Goal: Information Seeking & Learning: Understand process/instructions

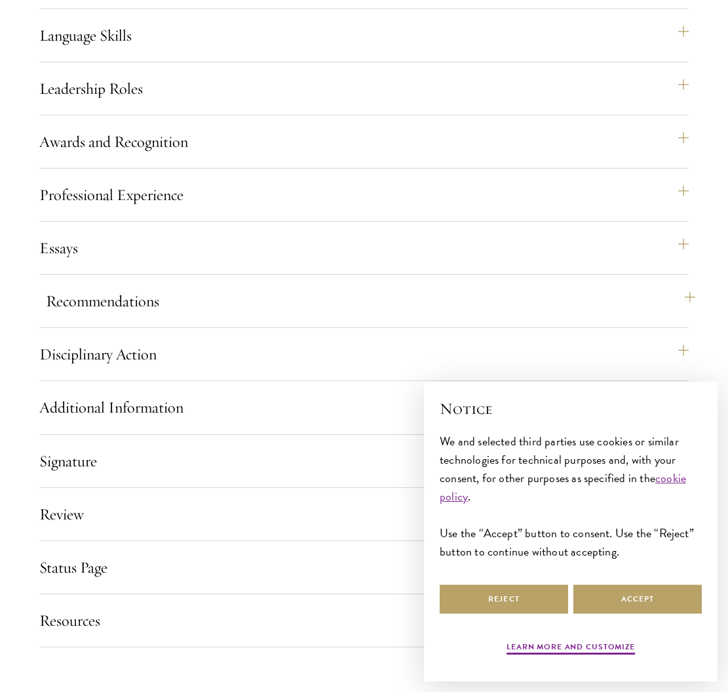
scroll to position [1347, 1]
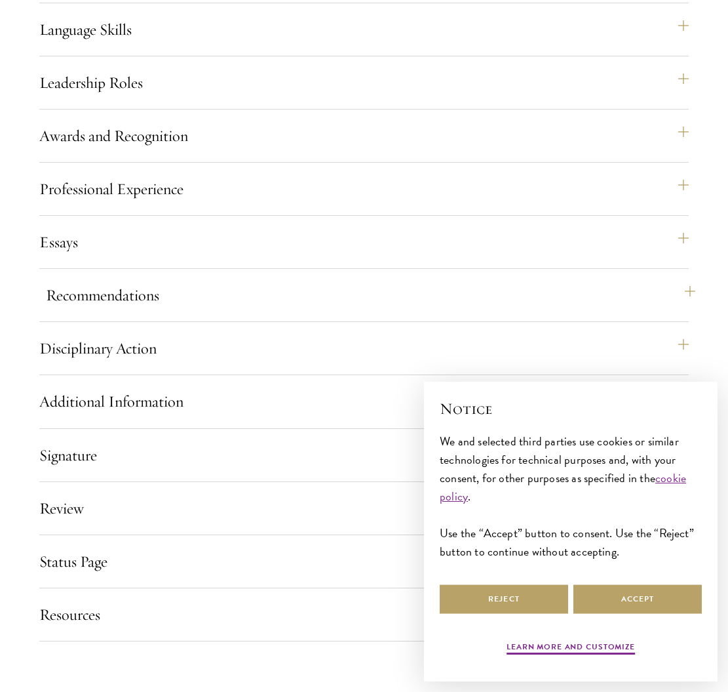
click at [353, 311] on button "Recommendations" at bounding box center [371, 294] width 650 height 31
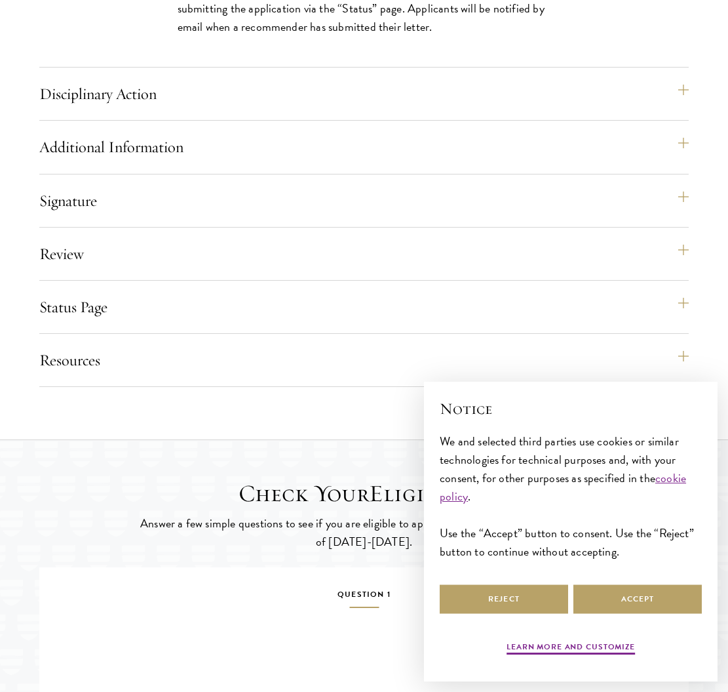
scroll to position [2402, 0]
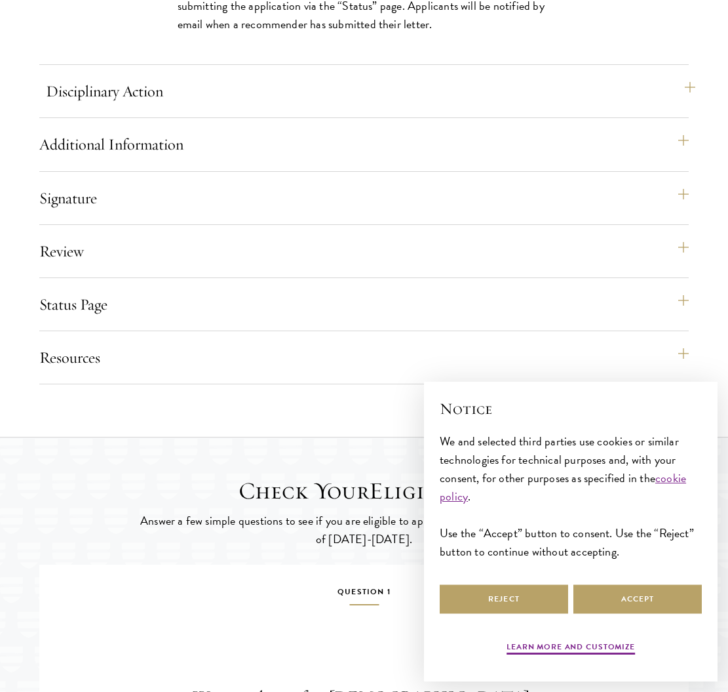
click at [317, 107] on button "Disciplinary Action" at bounding box center [371, 90] width 650 height 31
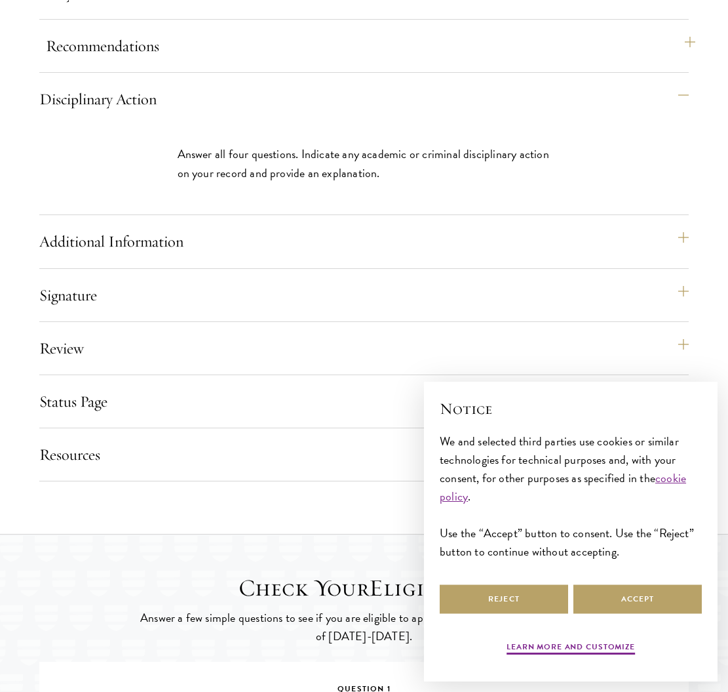
scroll to position [1605, 0]
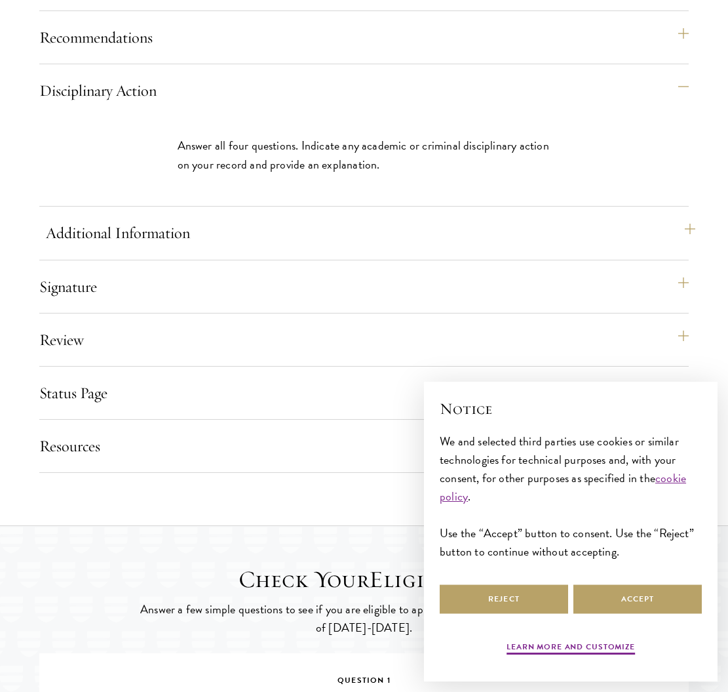
click at [288, 248] on button "Additional Information" at bounding box center [371, 232] width 650 height 31
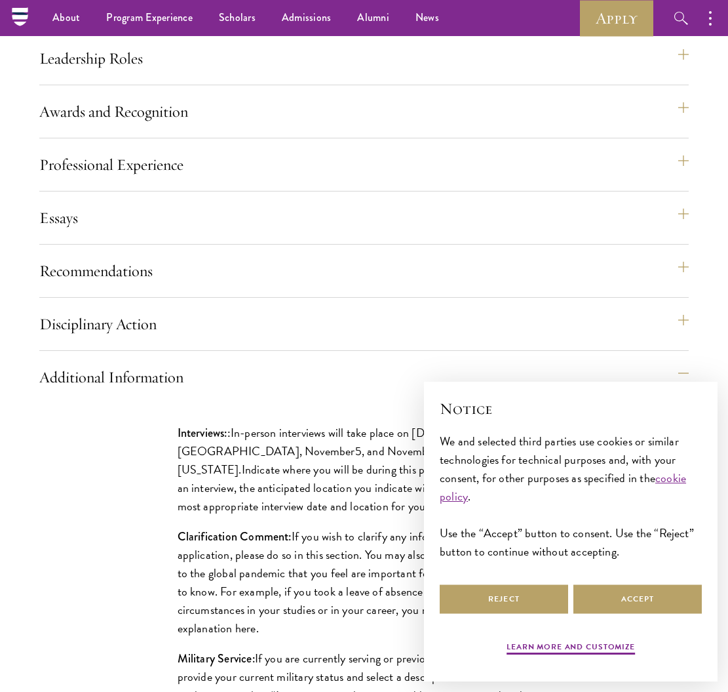
scroll to position [1345, 0]
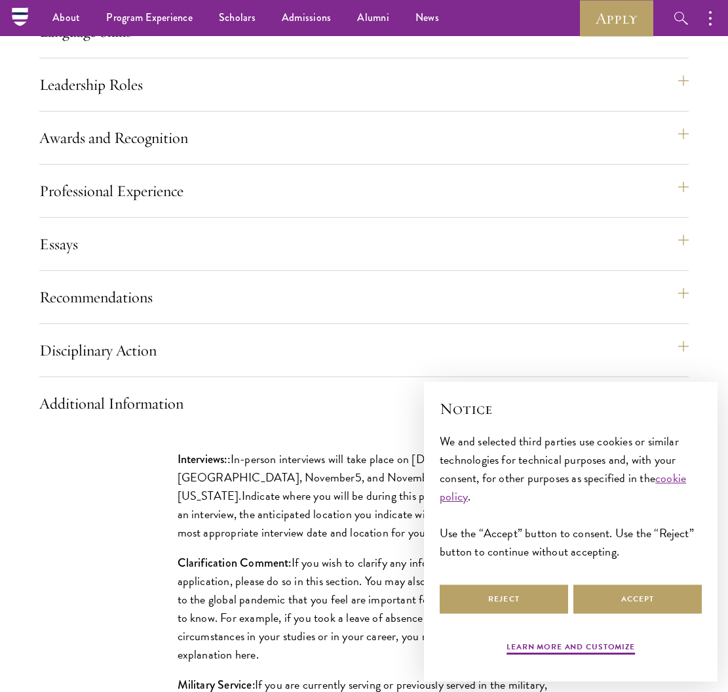
click at [236, 206] on div "Application Home Page The online application form must be completed in English.…" at bounding box center [364, 398] width 650 height 1191
click at [234, 207] on button "Professional Experience" at bounding box center [371, 190] width 650 height 31
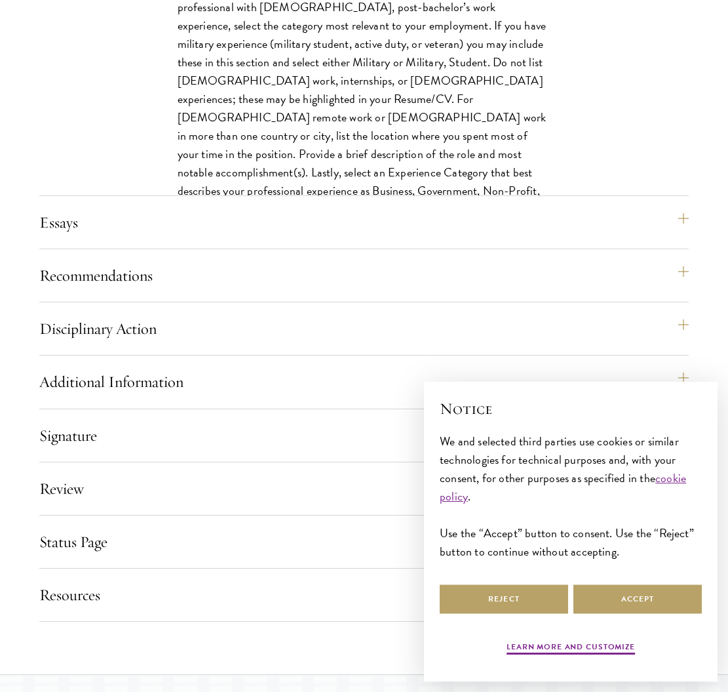
scroll to position [1658, 0]
click at [184, 291] on button "Recommendations" at bounding box center [371, 275] width 650 height 31
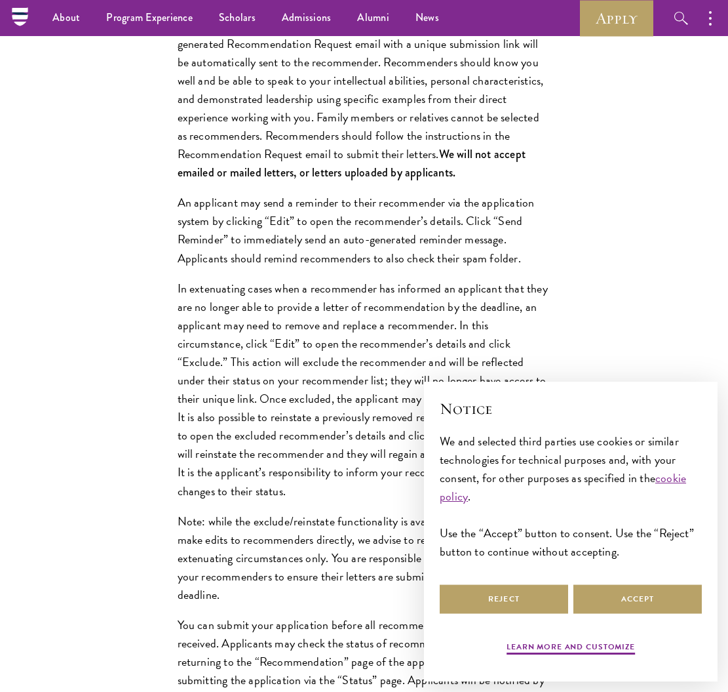
scroll to position [1727, 0]
click at [299, 398] on p "In extenuating cases when a recommender has informed an applicant that they are…" at bounding box center [365, 390] width 374 height 221
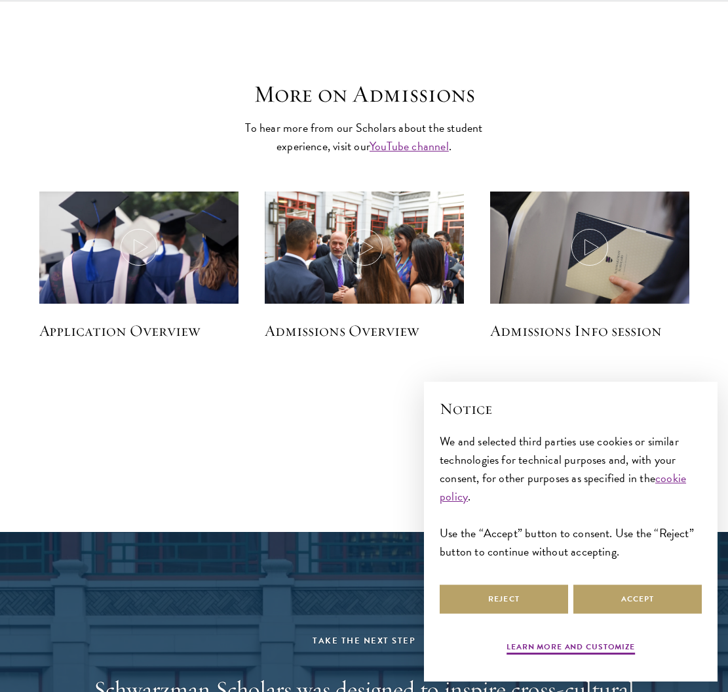
scroll to position [3300, 0]
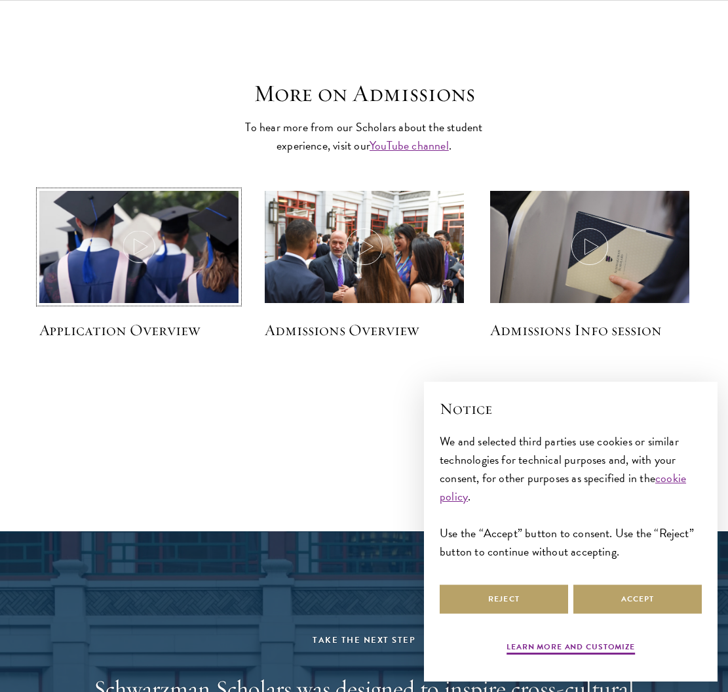
click at [172, 305] on img at bounding box center [139, 248] width 212 height 122
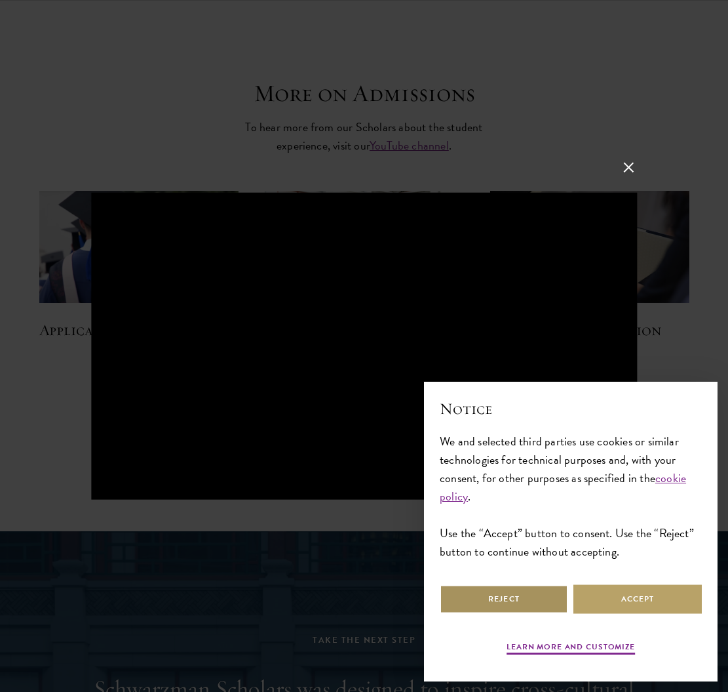
click at [528, 610] on button "Reject" at bounding box center [504, 599] width 129 height 30
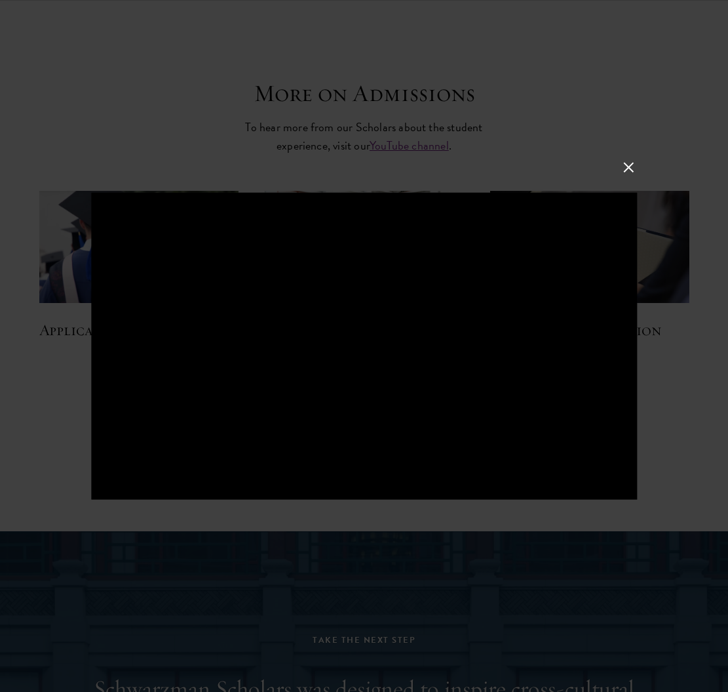
click at [629, 167] on button at bounding box center [628, 167] width 17 height 17
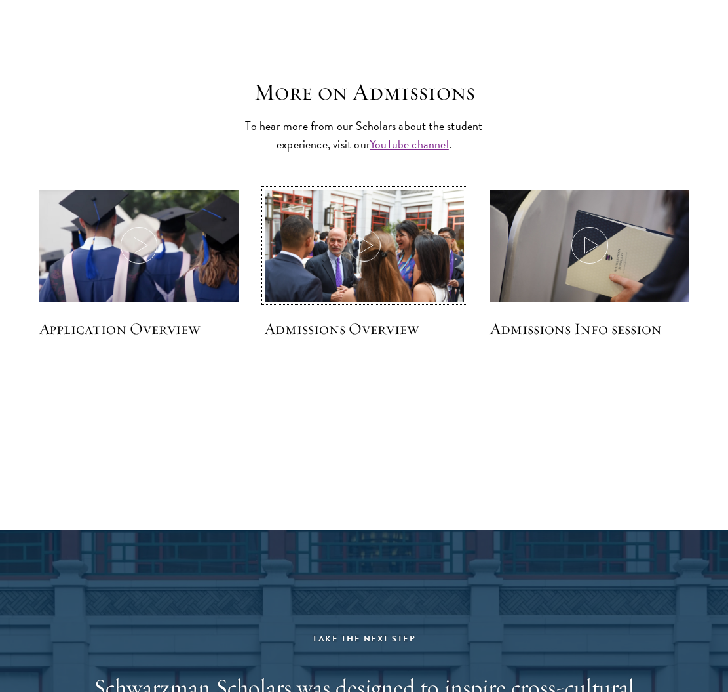
click at [356, 264] on icon at bounding box center [364, 245] width 37 height 37
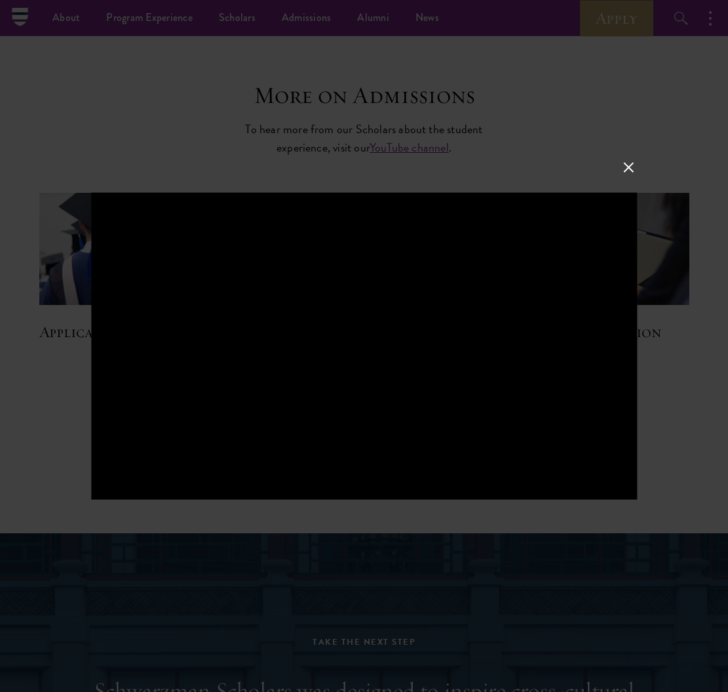
click at [377, 533] on div at bounding box center [364, 346] width 728 height 692
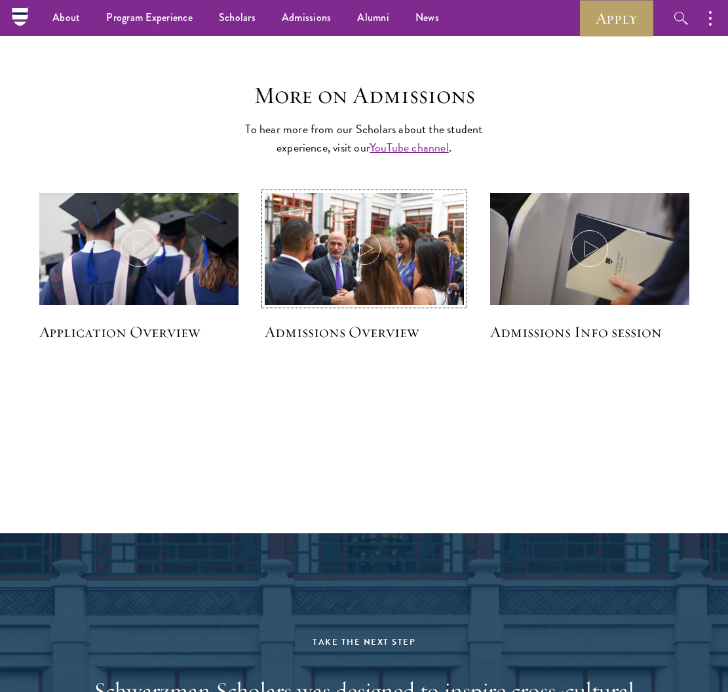
click at [357, 320] on img at bounding box center [365, 259] width 212 height 142
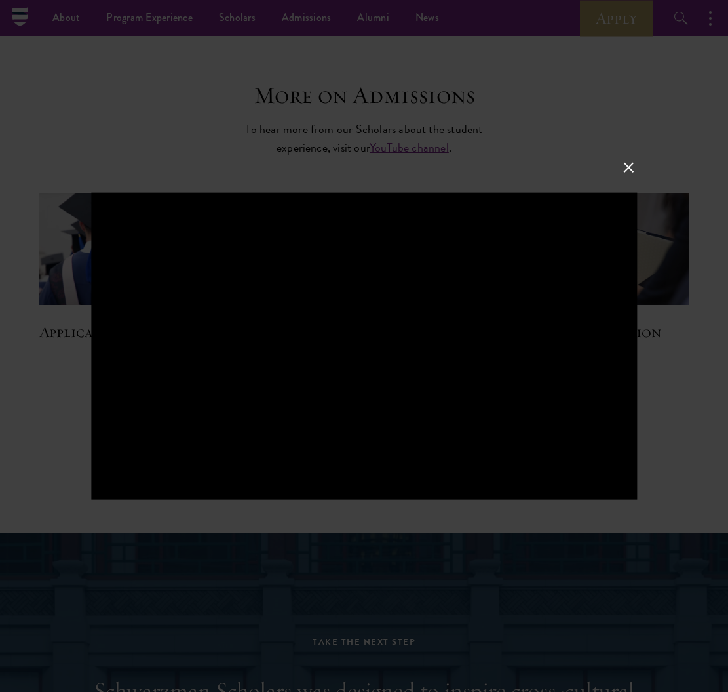
click at [630, 170] on button at bounding box center [628, 167] width 17 height 17
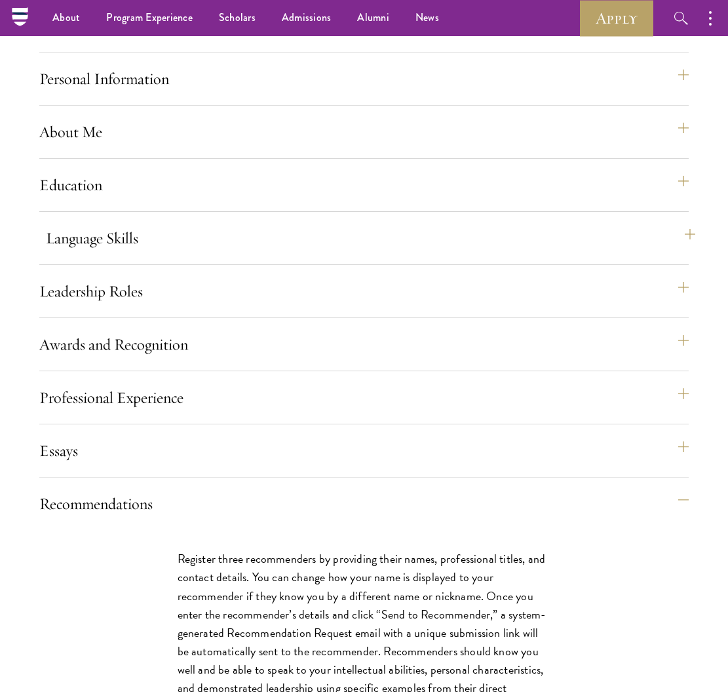
scroll to position [1136, 0]
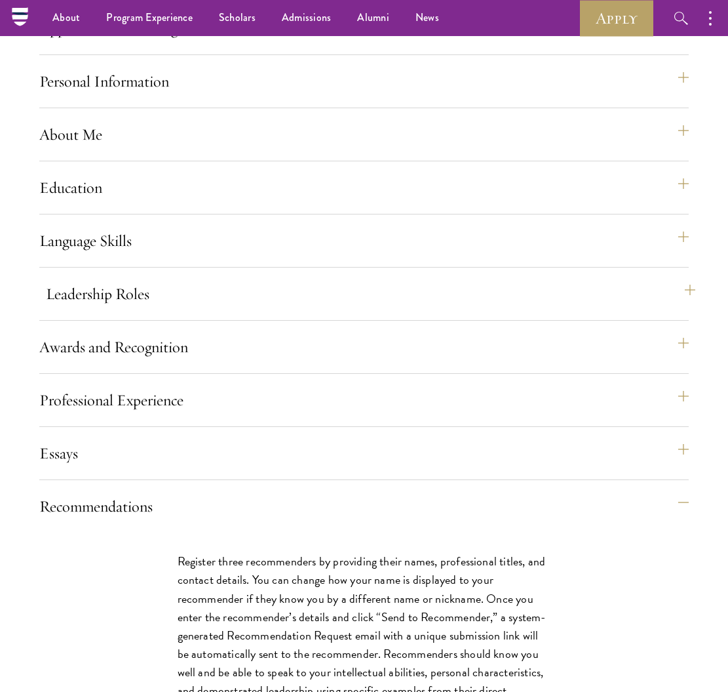
click at [403, 309] on button "Leadership Roles" at bounding box center [371, 293] width 650 height 31
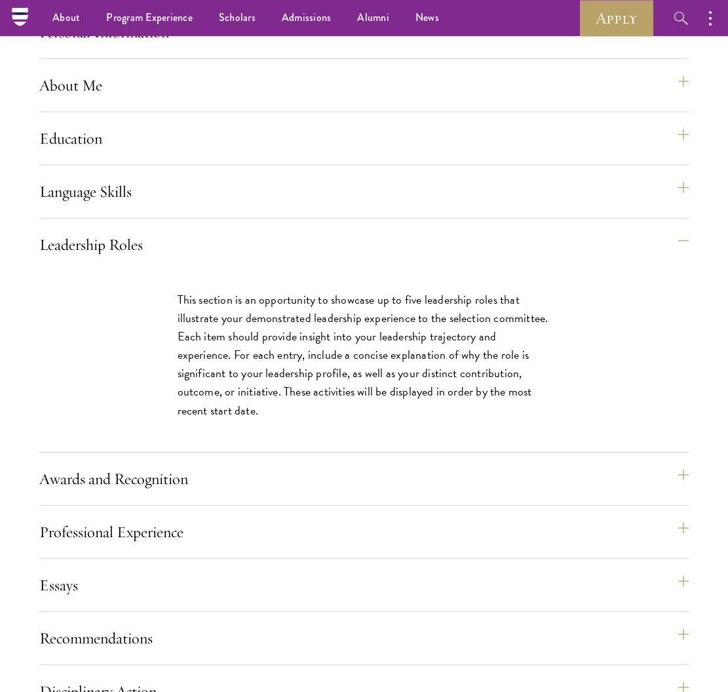
scroll to position [1163, 0]
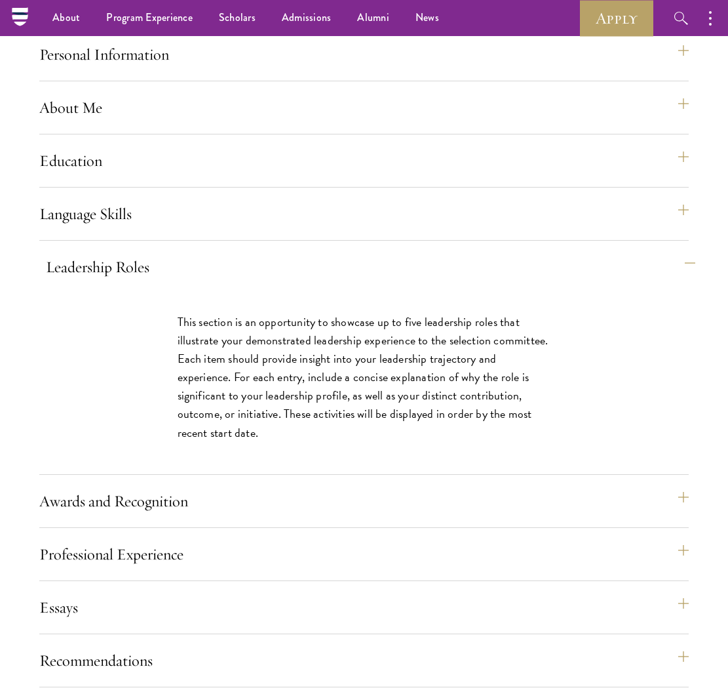
click at [648, 283] on button "Leadership Roles" at bounding box center [371, 266] width 650 height 31
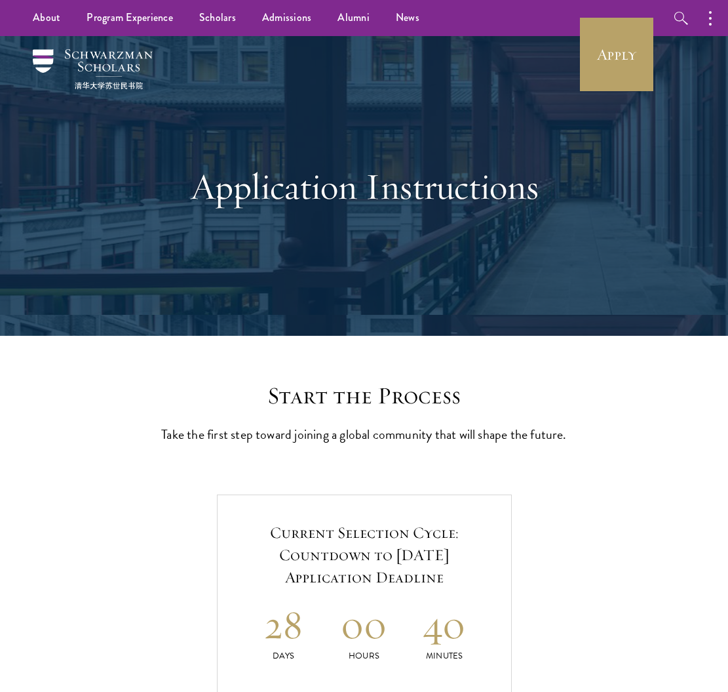
scroll to position [0, 0]
click at [713, 18] on button "button" at bounding box center [714, 18] width 29 height 36
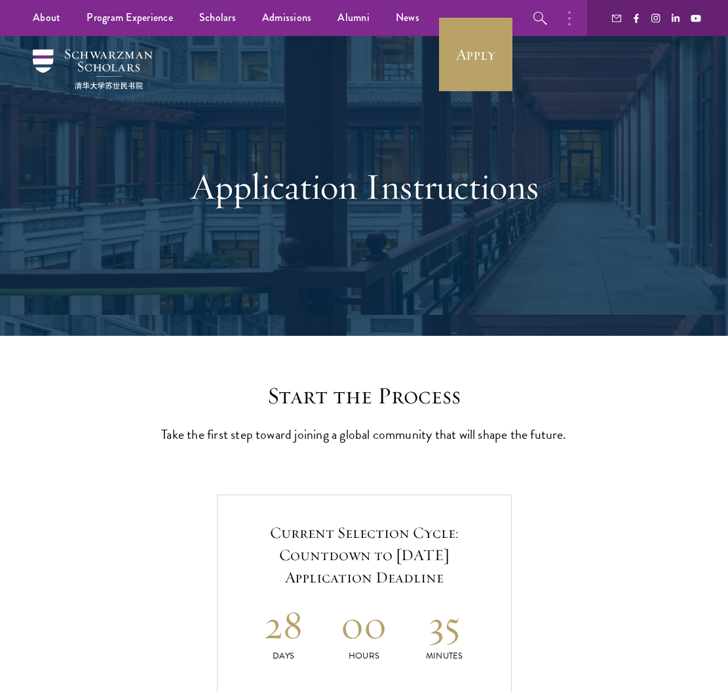
click at [574, 20] on button "button" at bounding box center [573, 18] width 29 height 36
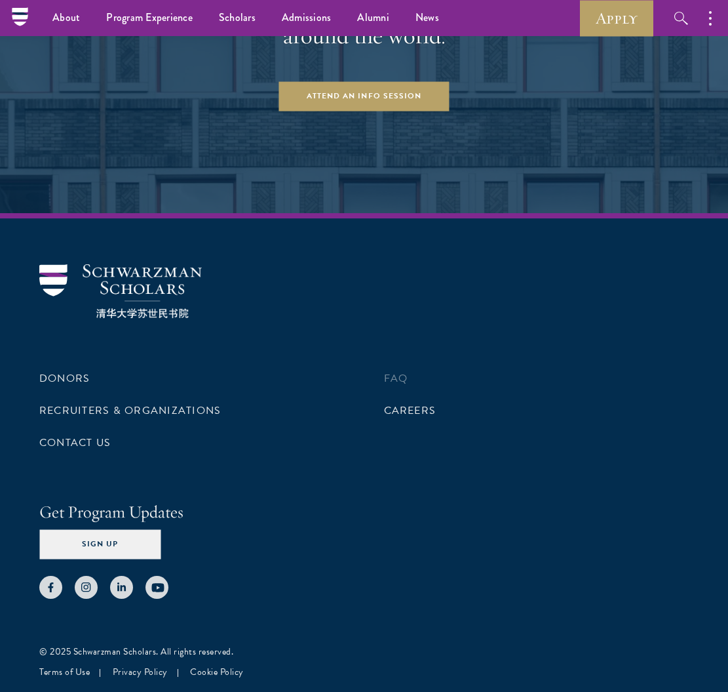
scroll to position [3247, 0]
click at [401, 380] on link "FAQ" at bounding box center [396, 378] width 24 height 16
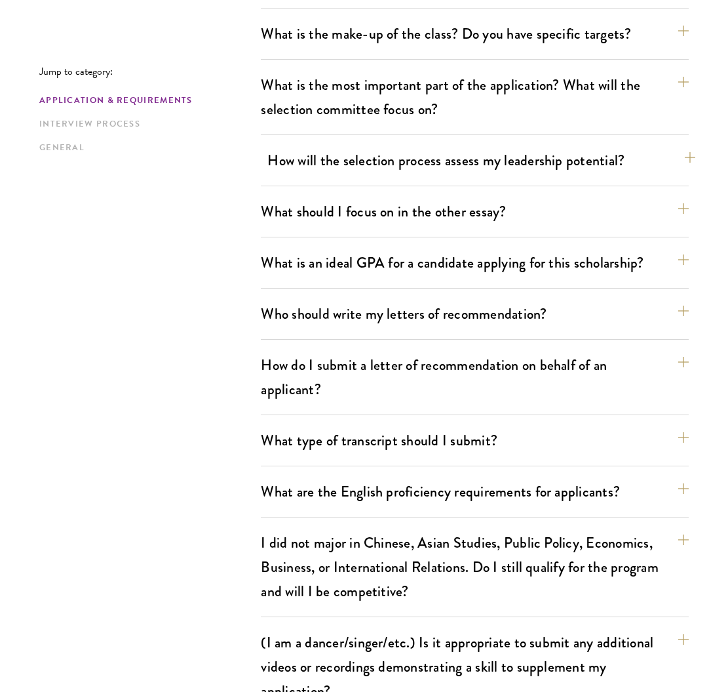
scroll to position [747, 0]
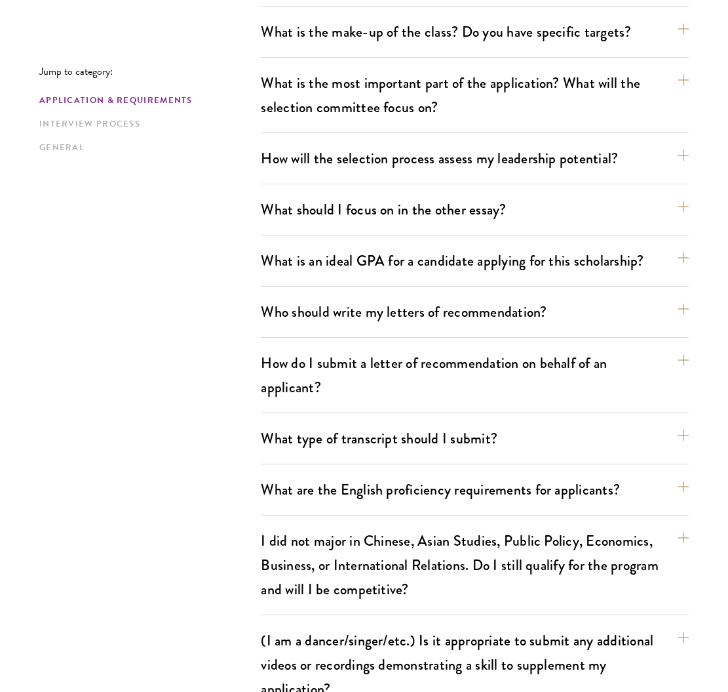
click at [311, 275] on div "What is an ideal GPA for a candidate applying for this scholarship? GPAs and gr…" at bounding box center [475, 266] width 428 height 41
click at [641, 268] on button "What is an ideal GPA for a candidate applying for this scholarship?" at bounding box center [481, 261] width 428 height 30
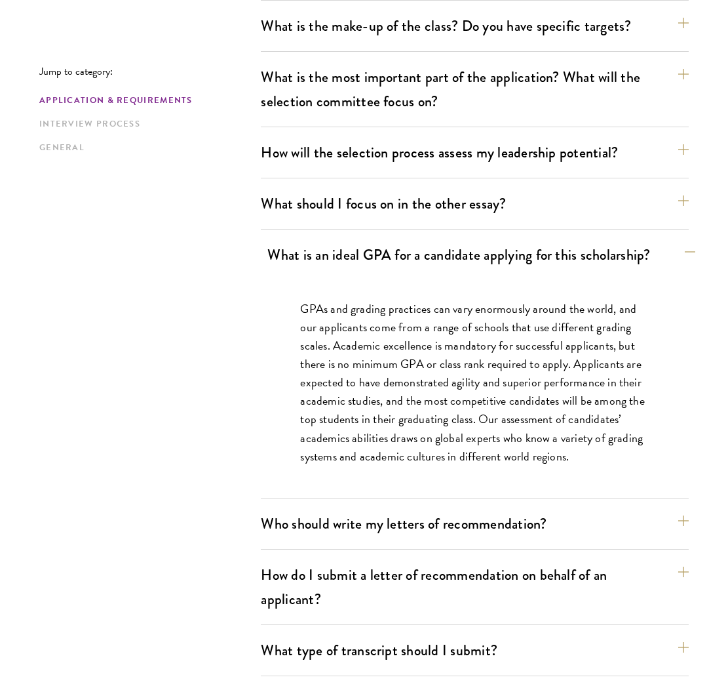
click at [597, 243] on button "What is an ideal GPA for a candidate applying for this scholarship?" at bounding box center [481, 255] width 428 height 30
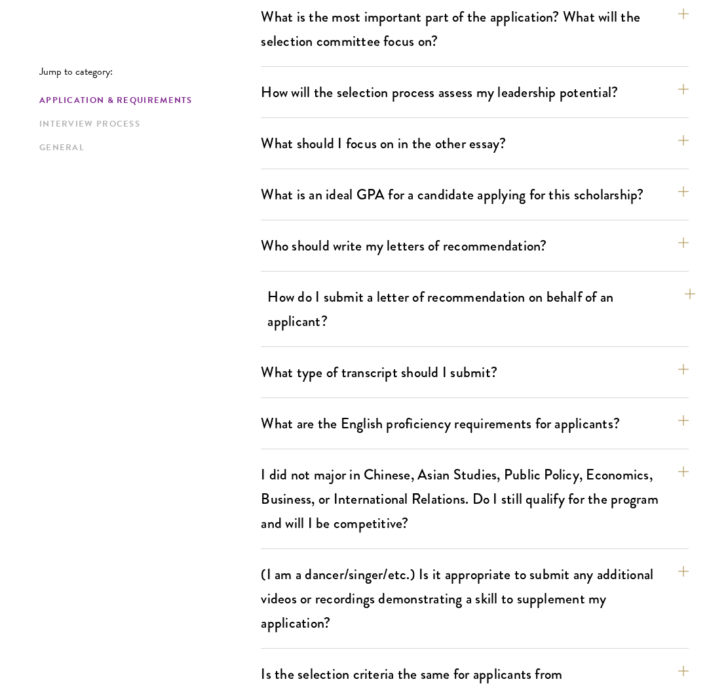
scroll to position [814, 0]
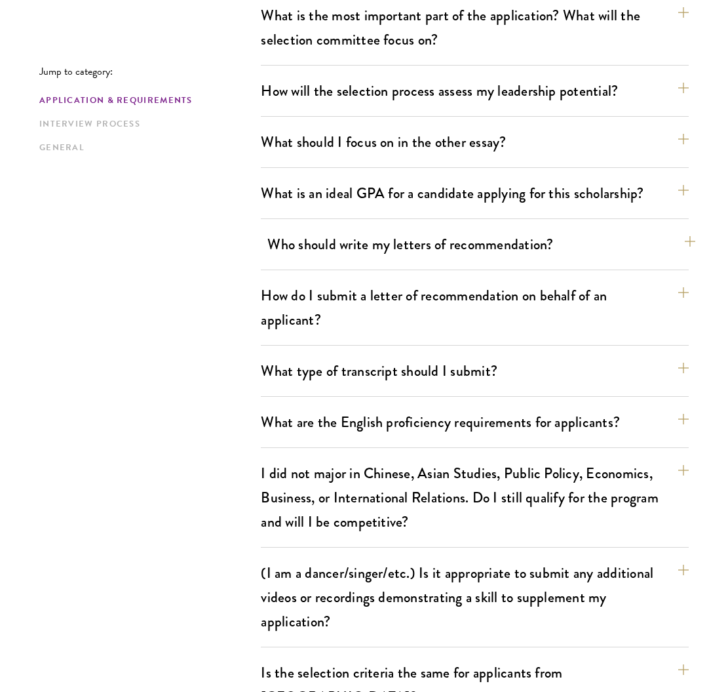
click at [465, 252] on button "Who should write my letters of recommendation?" at bounding box center [481, 244] width 428 height 30
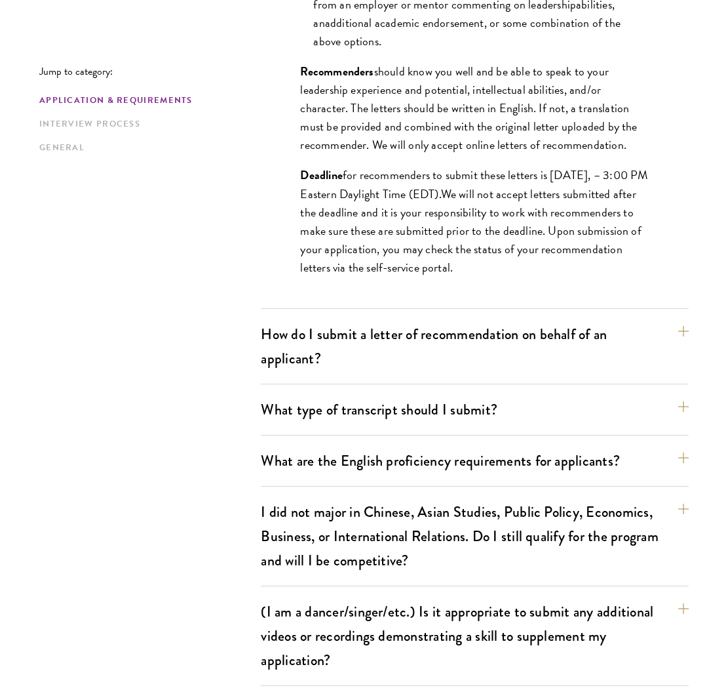
scroll to position [1366, 0]
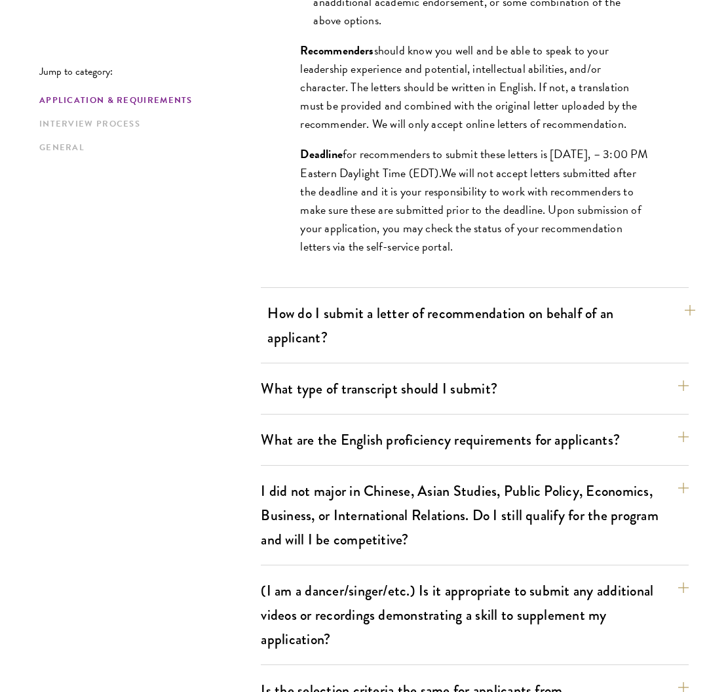
click at [481, 313] on button "How do I submit a letter of recommendation on behalf of an applicant?" at bounding box center [481, 325] width 428 height 54
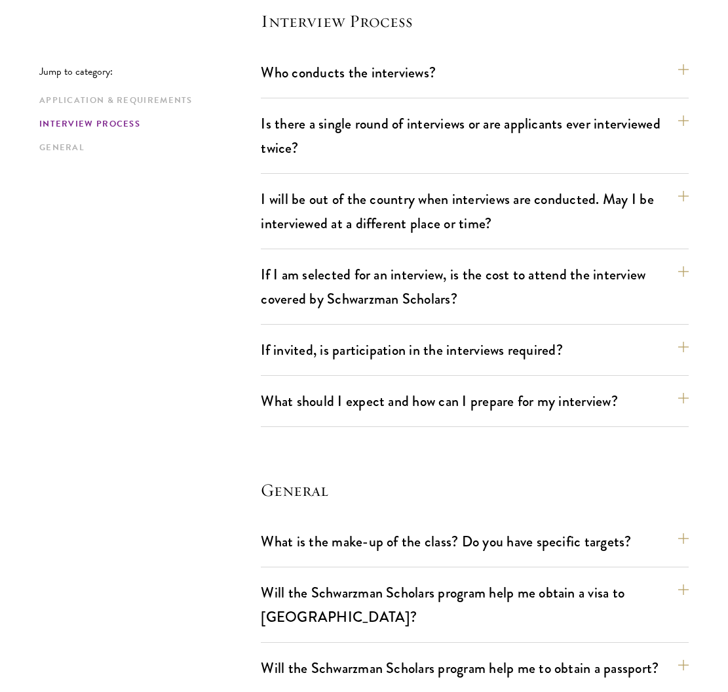
scroll to position [2416, 0]
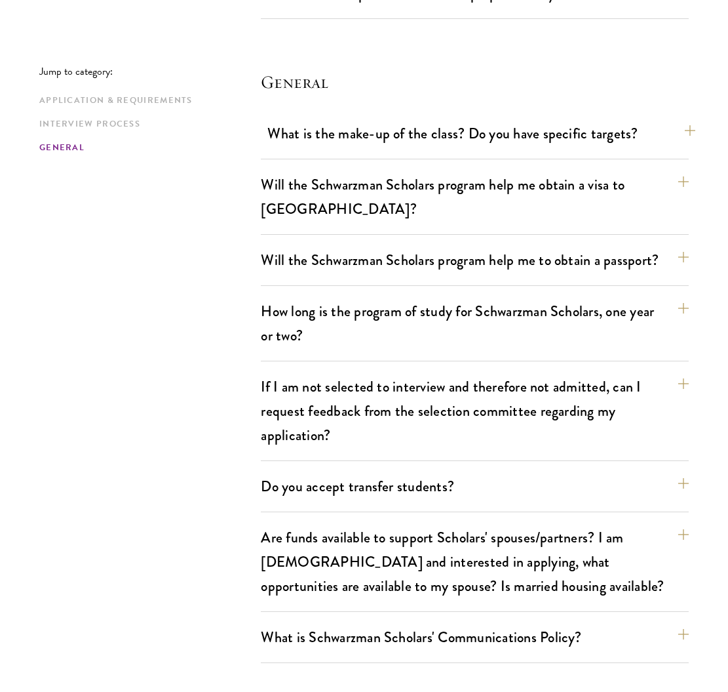
click at [452, 119] on button "What is the make-up of the class? Do you have specific targets?" at bounding box center [481, 134] width 428 height 30
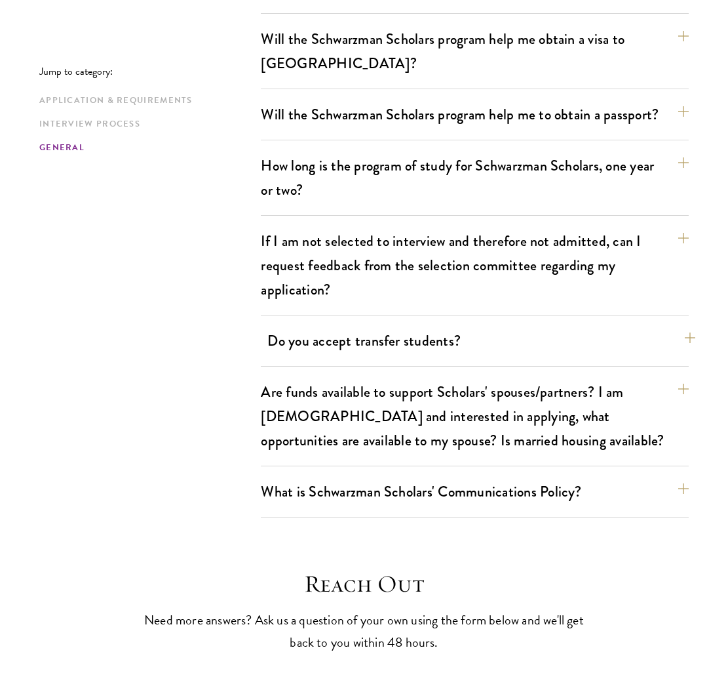
scroll to position [2563, 0]
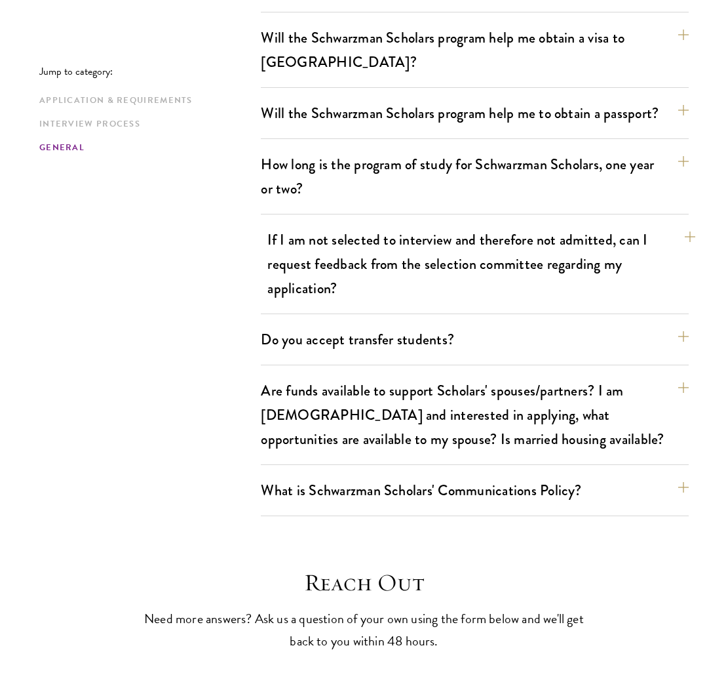
click at [399, 236] on button "If I am not selected to interview and therefore not admitted, can I request fee…" at bounding box center [481, 264] width 428 height 78
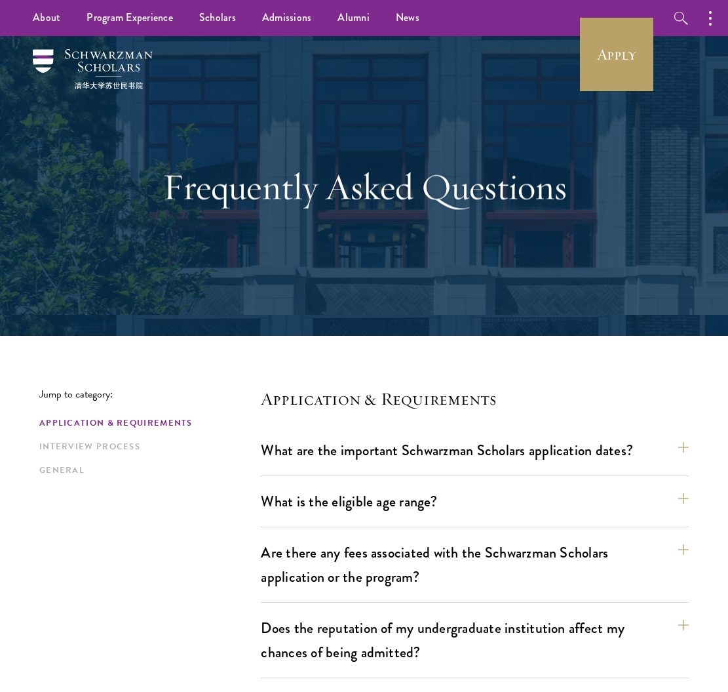
scroll to position [0, 0]
